Goal: Information Seeking & Learning: Learn about a topic

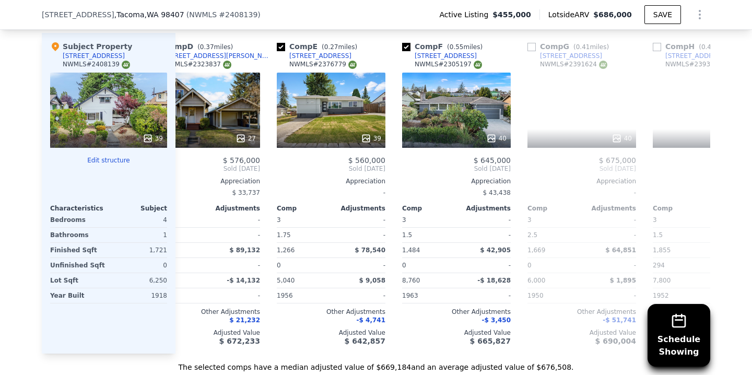
scroll to position [0, 622]
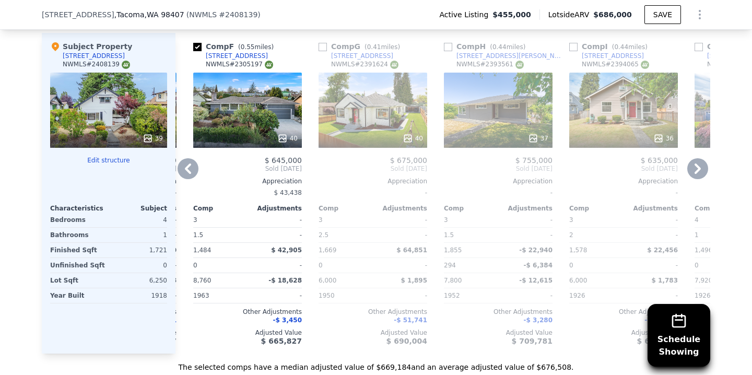
click at [320, 44] on input "checkbox" at bounding box center [323, 47] width 8 height 8
checkbox input "true"
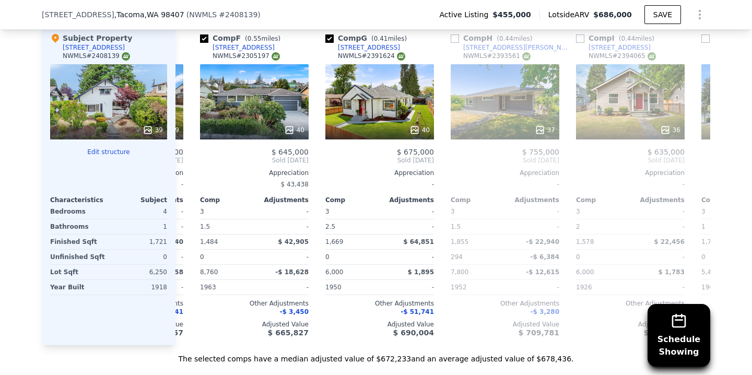
scroll to position [0, 613]
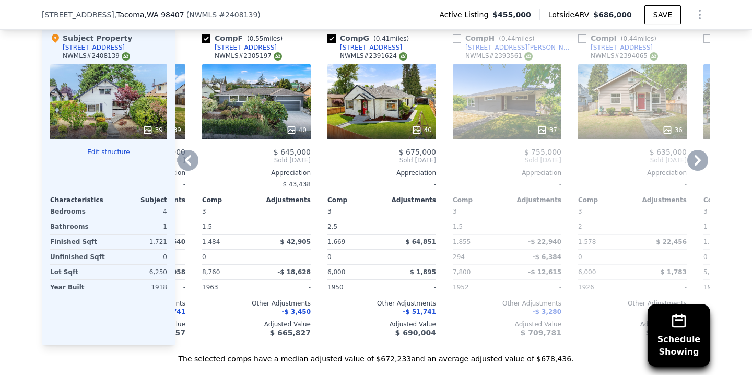
click at [386, 108] on div "40" at bounding box center [382, 101] width 109 height 75
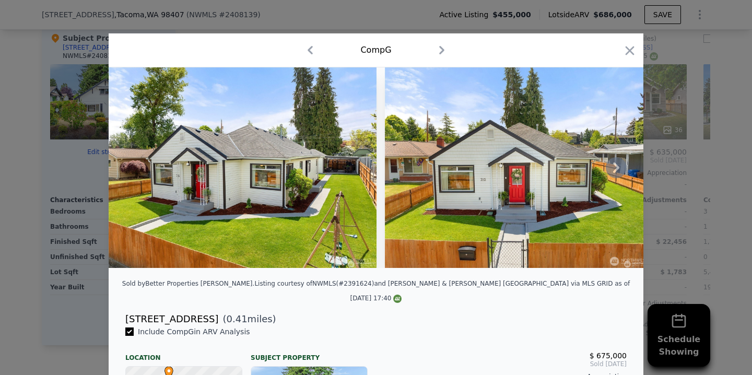
click at [622, 170] on icon at bounding box center [616, 167] width 21 height 21
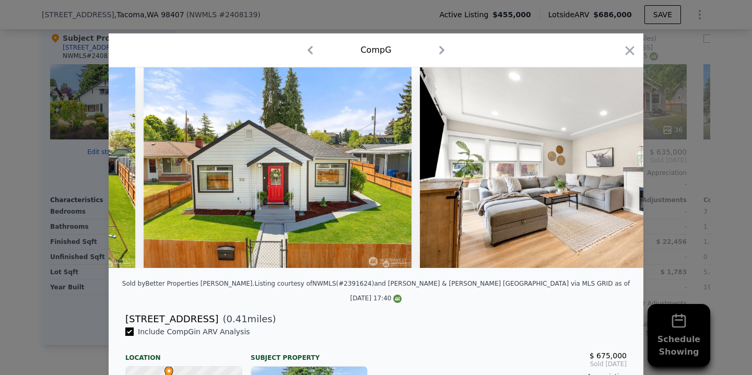
scroll to position [0, 251]
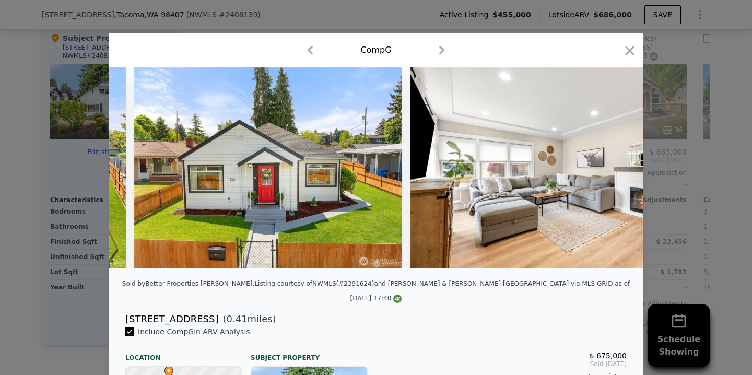
click at [622, 170] on icon at bounding box center [616, 167] width 21 height 21
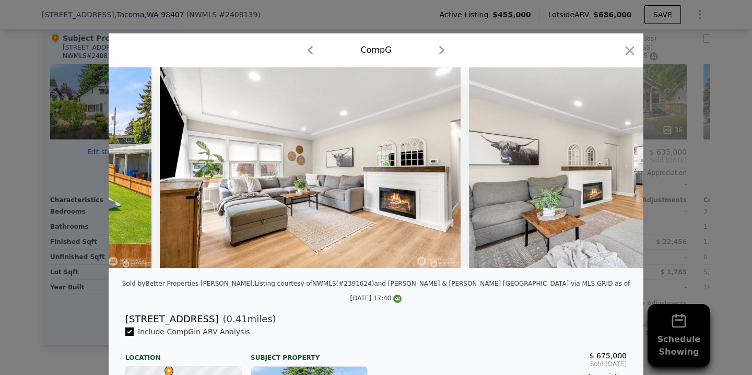
click at [622, 170] on icon at bounding box center [616, 167] width 21 height 21
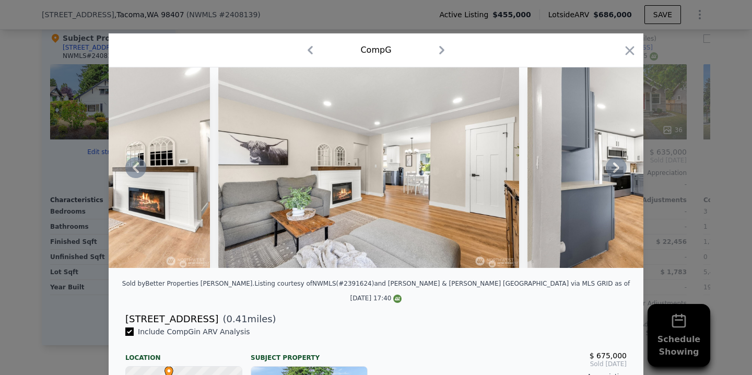
click at [622, 170] on icon at bounding box center [616, 167] width 21 height 21
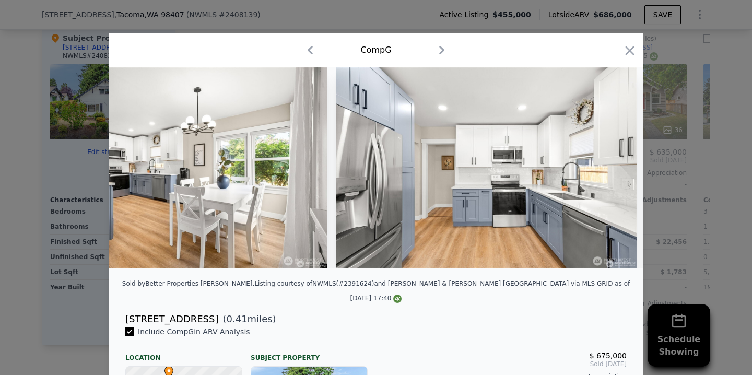
click at [622, 170] on img at bounding box center [486, 167] width 301 height 201
click at [622, 170] on icon at bounding box center [616, 167] width 21 height 21
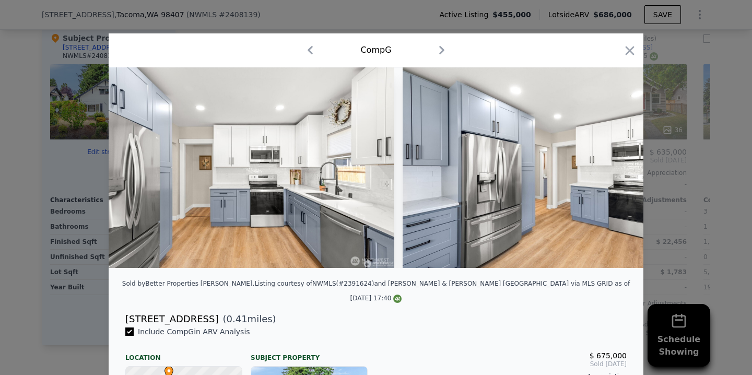
scroll to position [0, 1504]
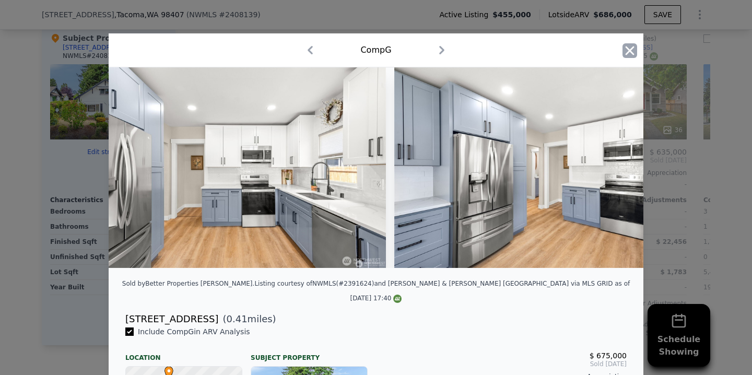
click at [628, 53] on icon "button" at bounding box center [630, 50] width 9 height 9
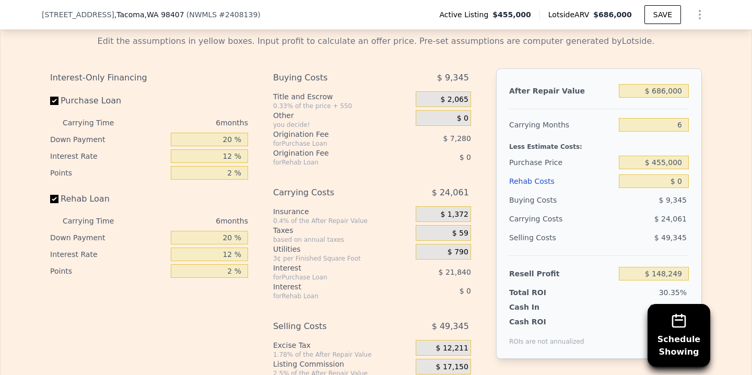
scroll to position [1707, 0]
